Goal: Information Seeking & Learning: Learn about a topic

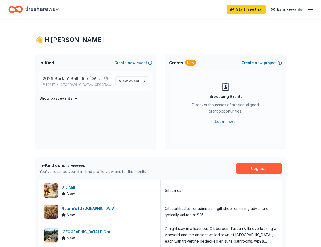
click at [74, 77] on span "2026 Barkin' Ball | Rio [DATE]" at bounding box center [72, 78] width 59 height 6
